Goal: Task Accomplishment & Management: Manage account settings

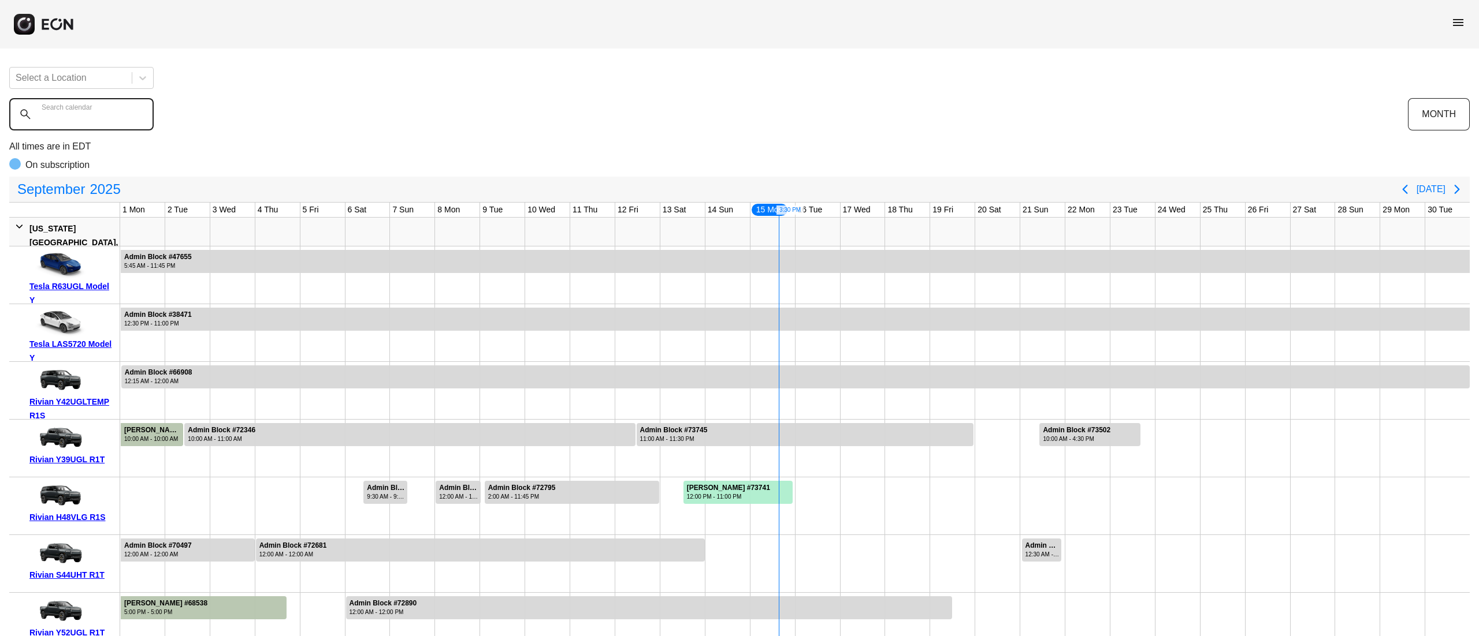
click at [112, 103] on calendar "Search calendar" at bounding box center [81, 114] width 144 height 32
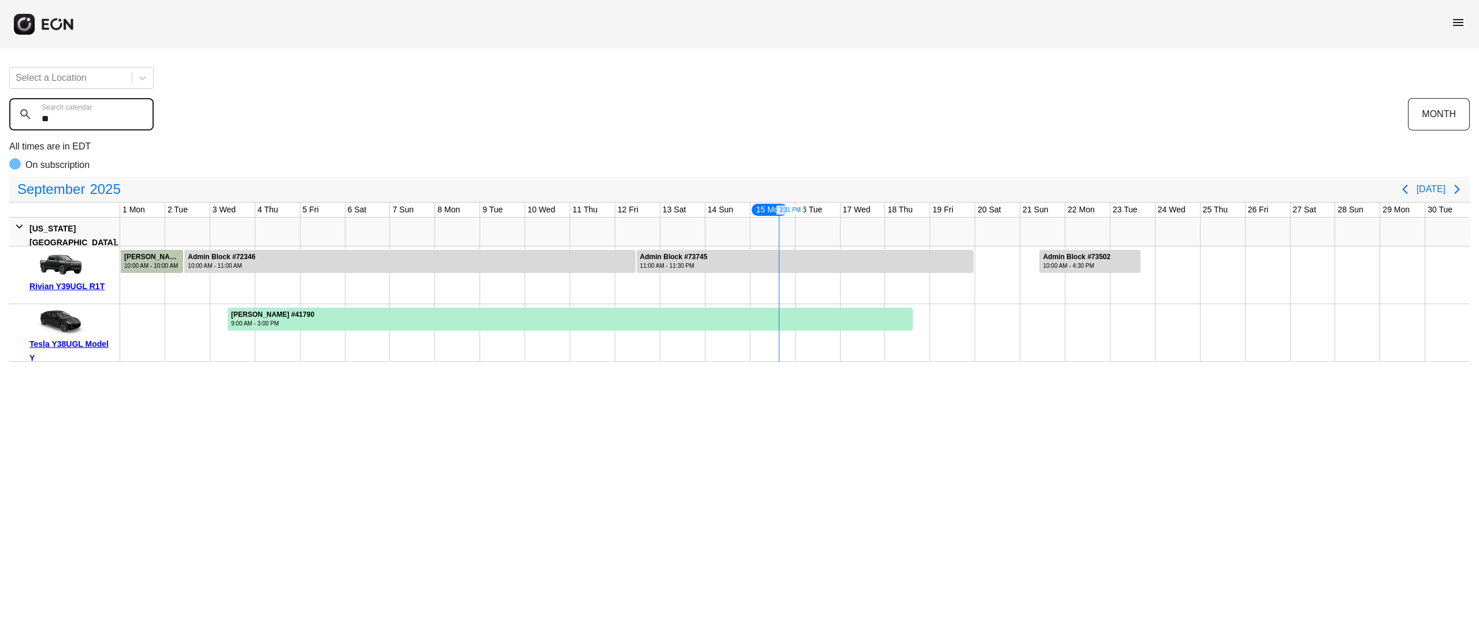
type calendar "*"
